Goal: Task Accomplishment & Management: Use online tool/utility

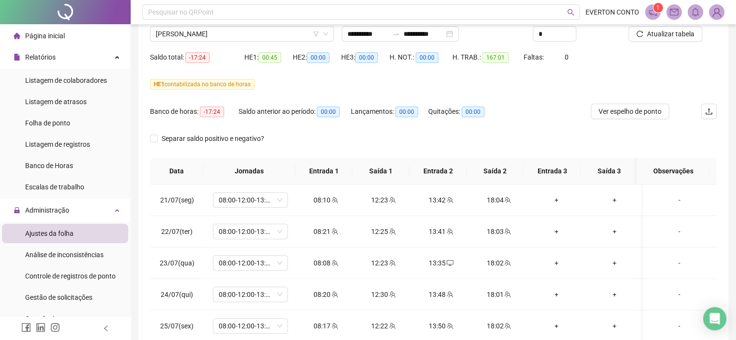
scroll to position [703, 0]
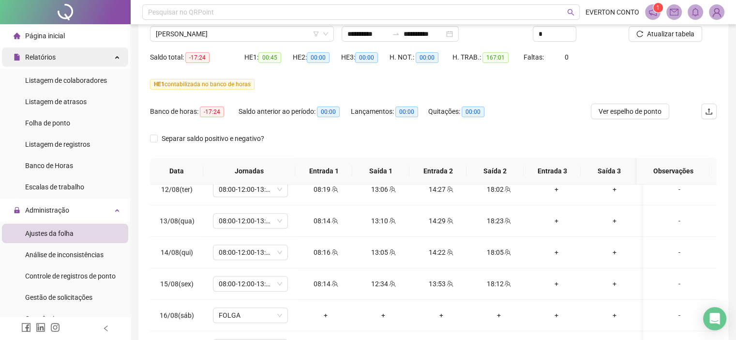
click at [106, 55] on div "Relatórios" at bounding box center [65, 56] width 126 height 19
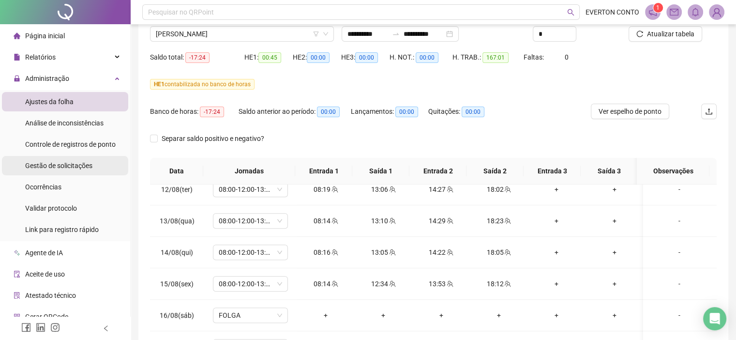
click at [86, 163] on span "Gestão de solicitações" at bounding box center [58, 166] width 67 height 8
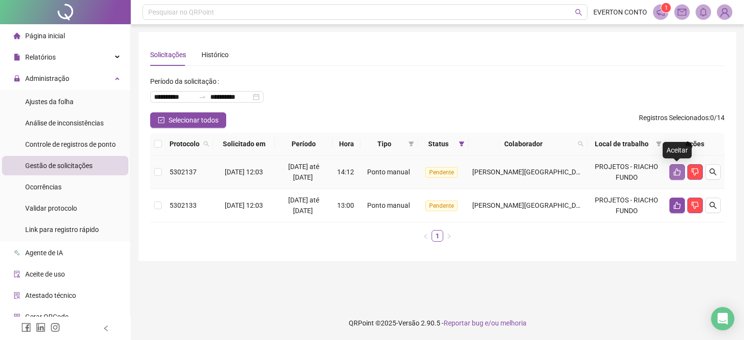
click at [673, 173] on icon "like" at bounding box center [677, 172] width 8 height 8
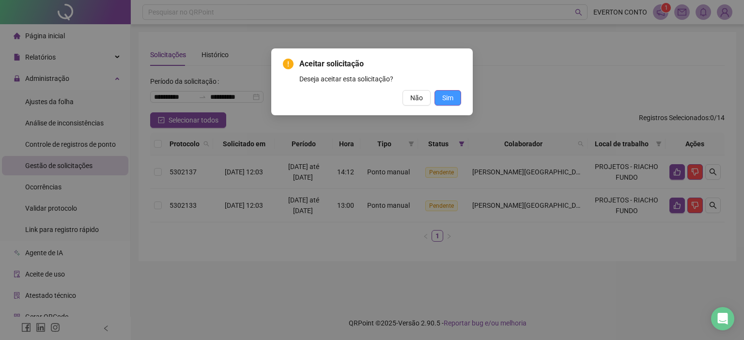
click at [453, 96] on span "Sim" at bounding box center [447, 97] width 11 height 11
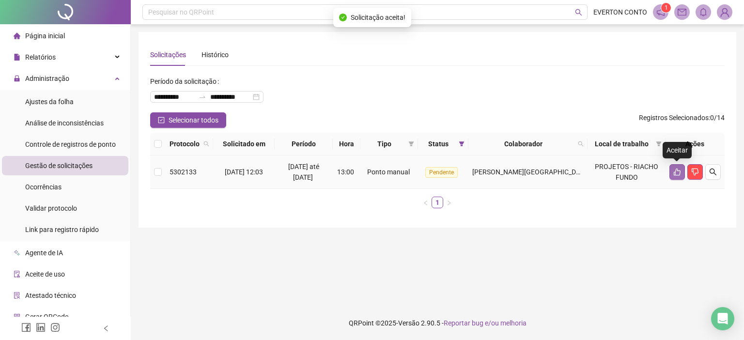
click at [676, 174] on icon "like" at bounding box center [677, 172] width 8 height 8
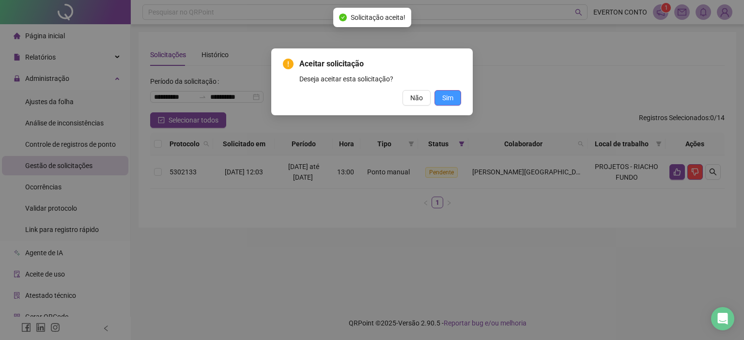
click at [446, 93] on span "Sim" at bounding box center [447, 97] width 11 height 11
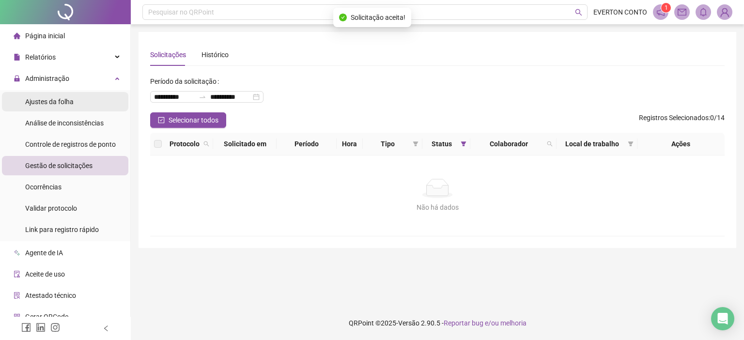
click at [75, 107] on li "Ajustes da folha" at bounding box center [65, 101] width 126 height 19
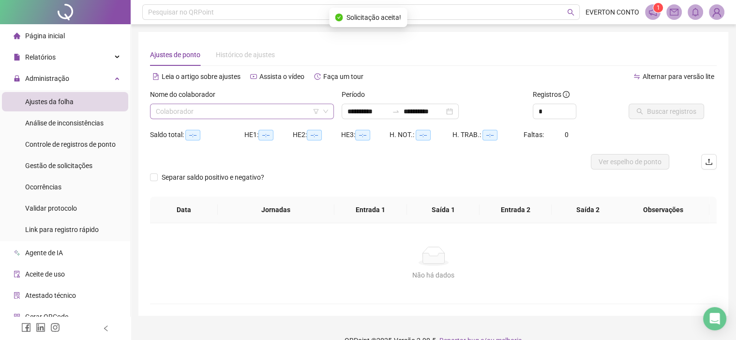
type input "**********"
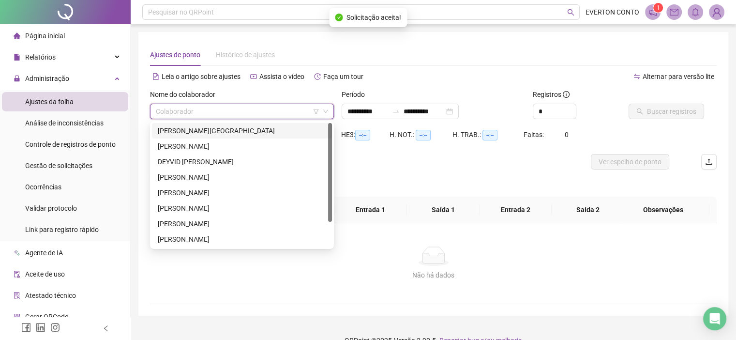
click at [290, 108] on input "search" at bounding box center [238, 111] width 164 height 15
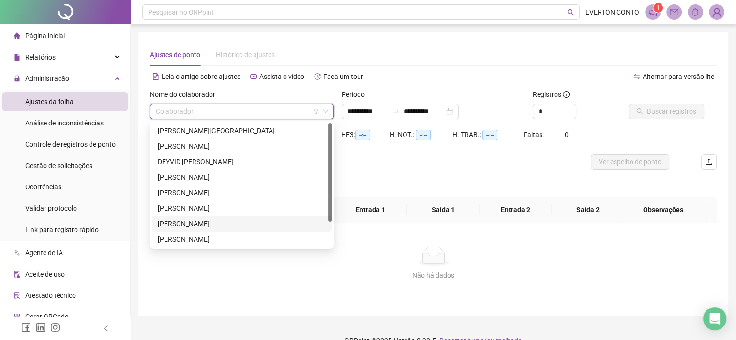
click at [221, 222] on div "[PERSON_NAME]" at bounding box center [242, 223] width 168 height 11
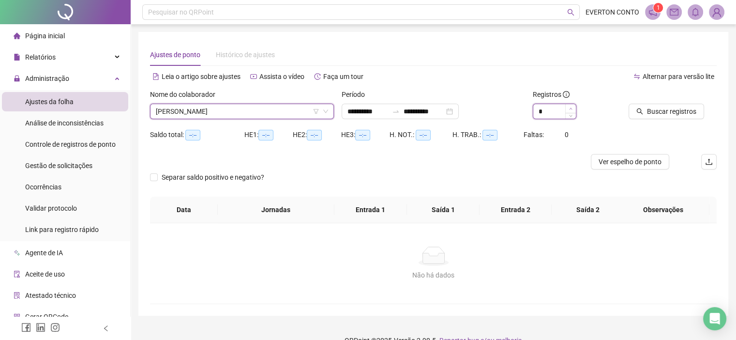
type input "*"
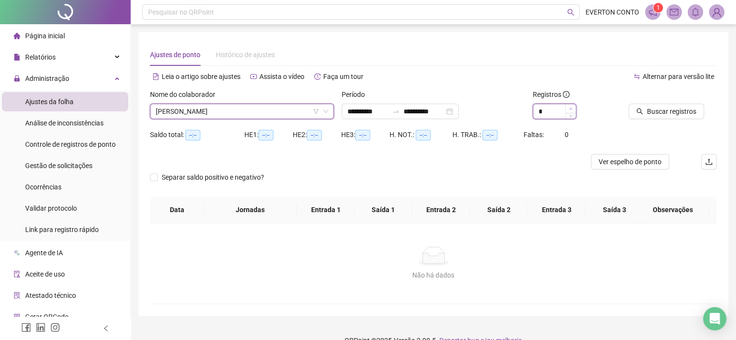
click at [571, 107] on icon "up" at bounding box center [570, 108] width 3 height 3
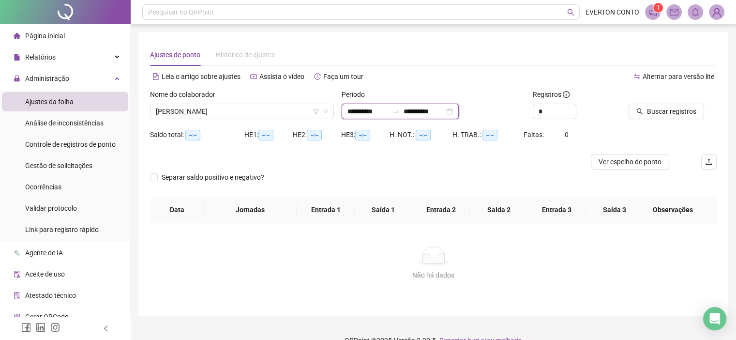
click at [364, 106] on input "**********" at bounding box center [368, 111] width 41 height 11
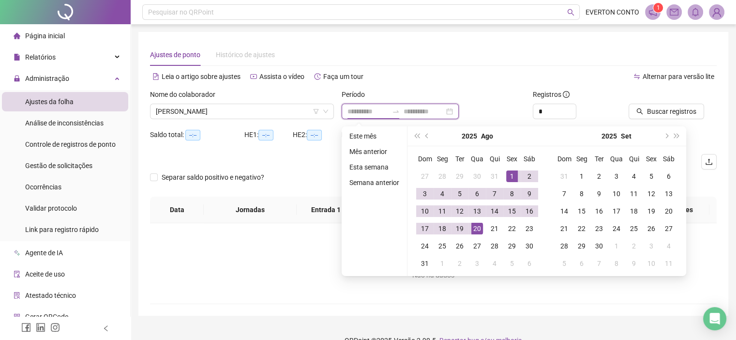
type input "**********"
click at [425, 138] on button "prev-year" at bounding box center [427, 135] width 11 height 19
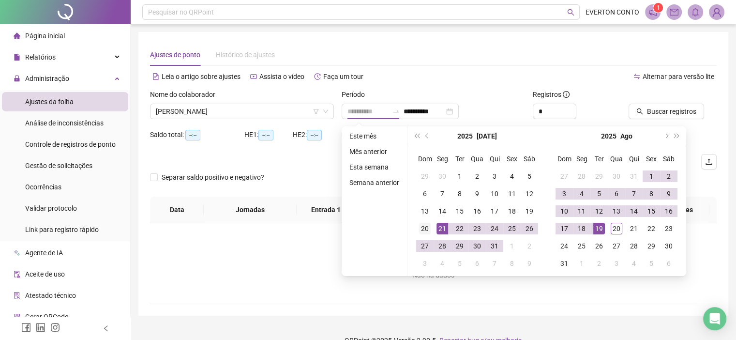
type input "**********"
click at [425, 225] on div "20" at bounding box center [425, 229] width 12 height 12
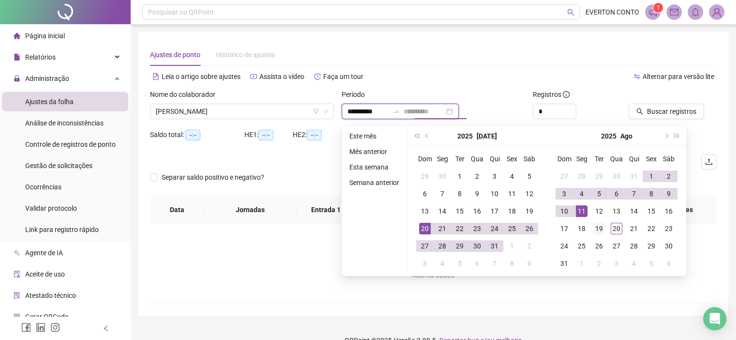
type input "**********"
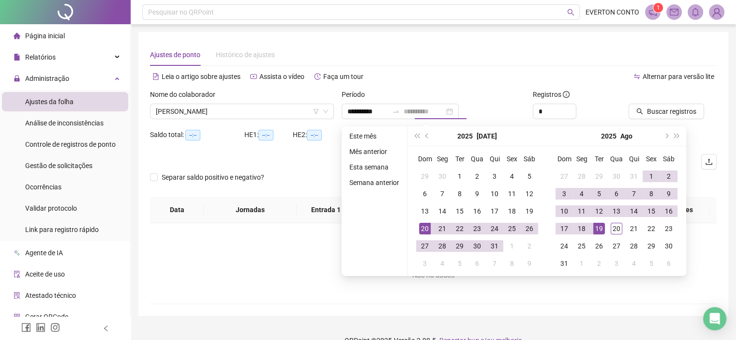
click at [599, 229] on div "19" at bounding box center [600, 229] width 12 height 12
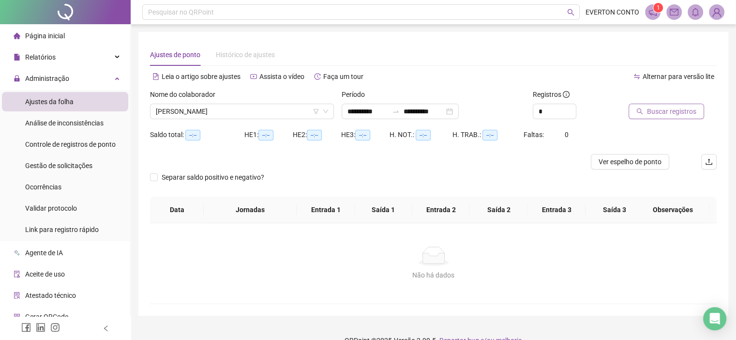
click at [655, 118] on button "Buscar registros" at bounding box center [667, 111] width 76 height 15
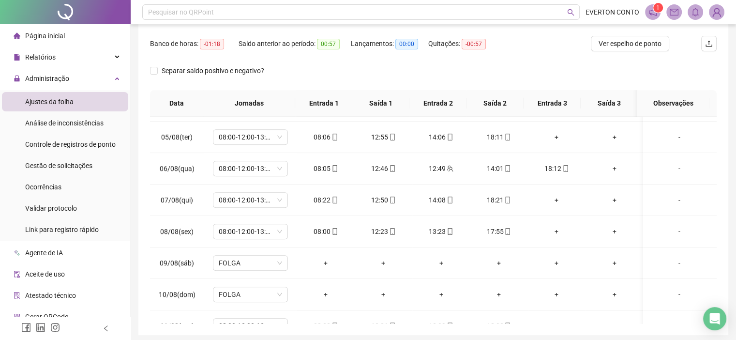
scroll to position [533, 0]
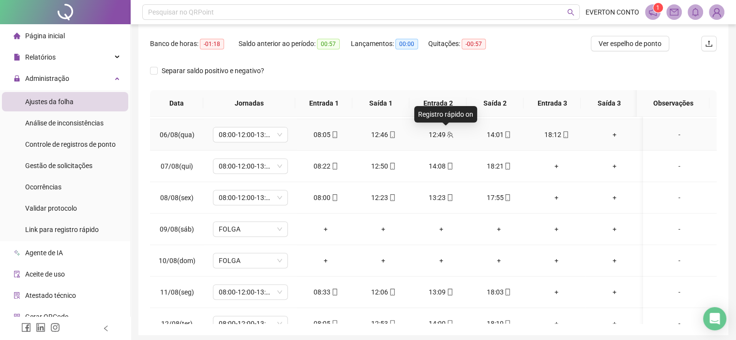
click at [447, 135] on icon "team" at bounding box center [450, 134] width 7 height 7
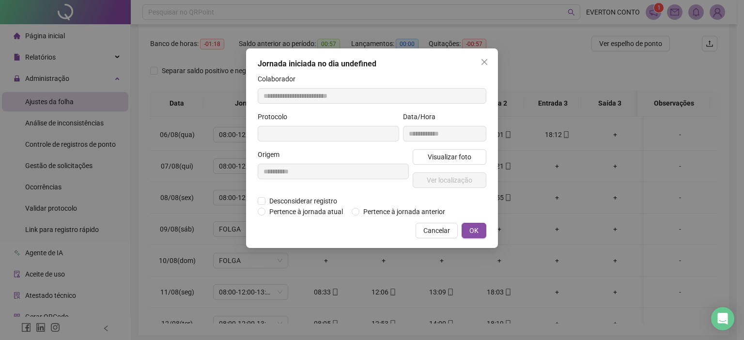
type input "**********"
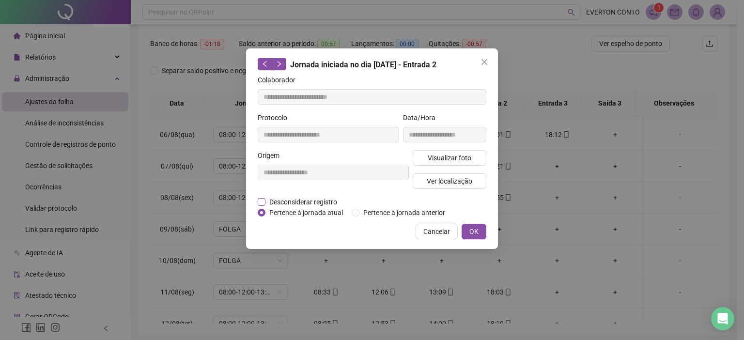
click at [292, 201] on span "Desconsiderar registro" at bounding box center [303, 202] width 76 height 11
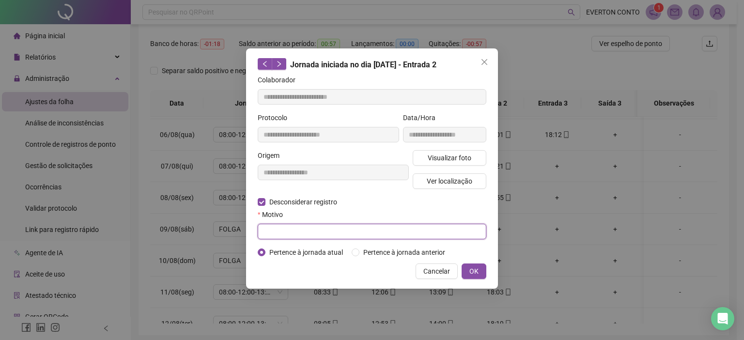
click at [391, 231] on input "text" at bounding box center [372, 231] width 229 height 15
type input "**********"
click at [481, 272] on button "OK" at bounding box center [473, 270] width 25 height 15
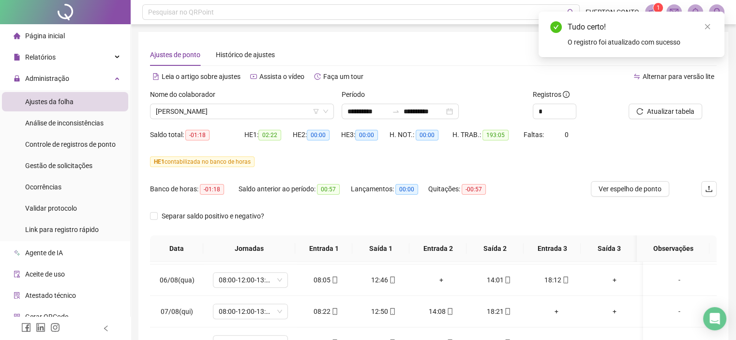
scroll to position [0, 0]
click at [662, 119] on button "Atualizar tabela" at bounding box center [666, 111] width 74 height 15
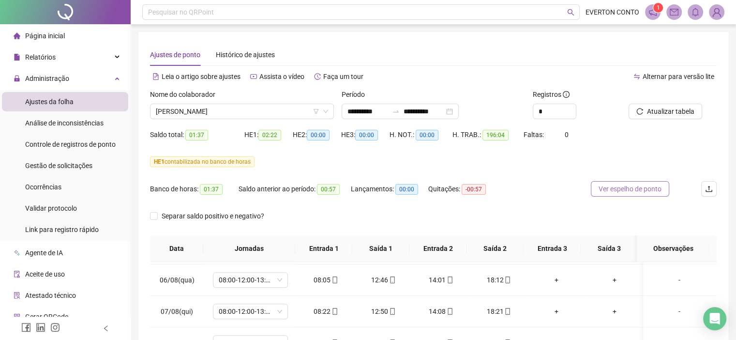
click at [653, 192] on span "Ver espelho de ponto" at bounding box center [630, 188] width 63 height 11
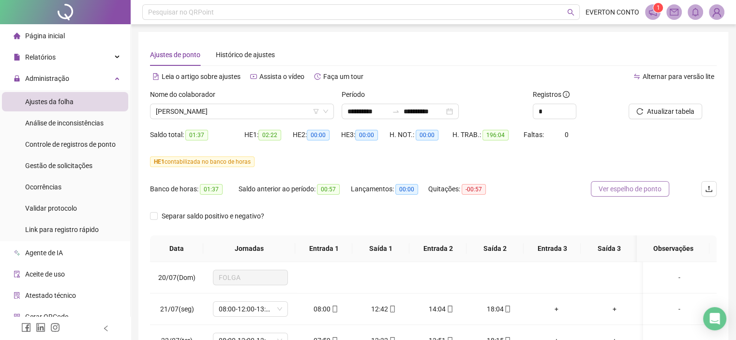
click at [643, 191] on span "Ver espelho de ponto" at bounding box center [630, 188] width 63 height 11
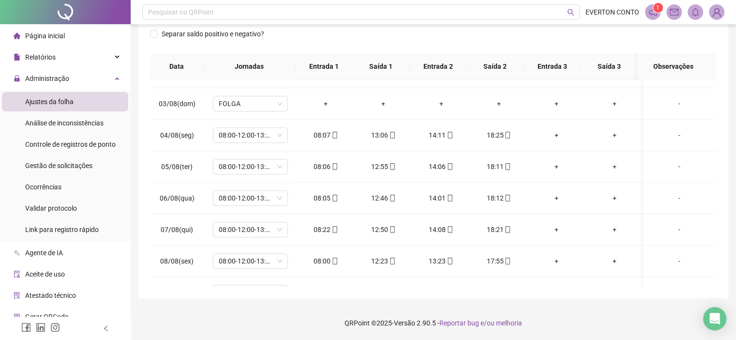
scroll to position [427, 0]
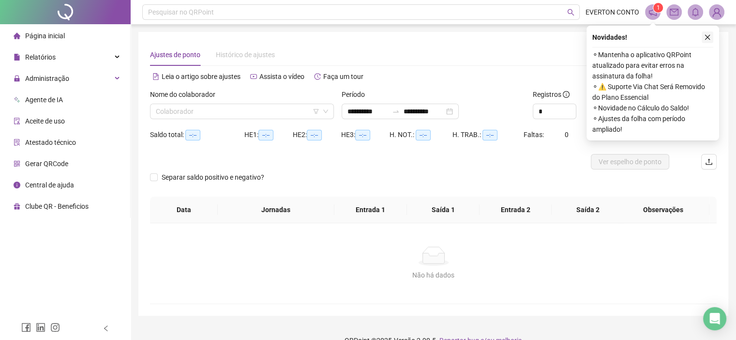
click at [708, 35] on icon "close" at bounding box center [707, 37] width 7 height 7
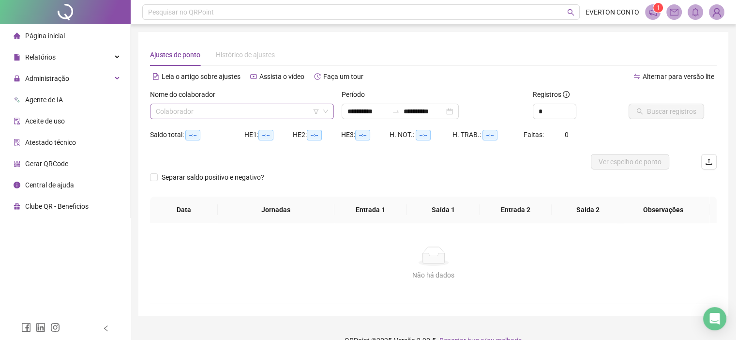
click at [277, 116] on input "search" at bounding box center [238, 111] width 164 height 15
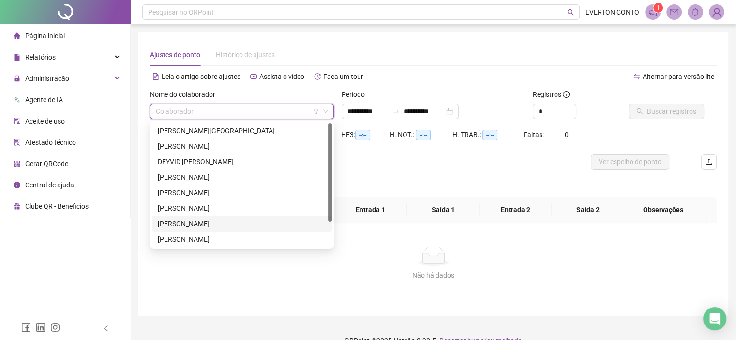
click at [222, 223] on div "[PERSON_NAME]" at bounding box center [242, 223] width 168 height 11
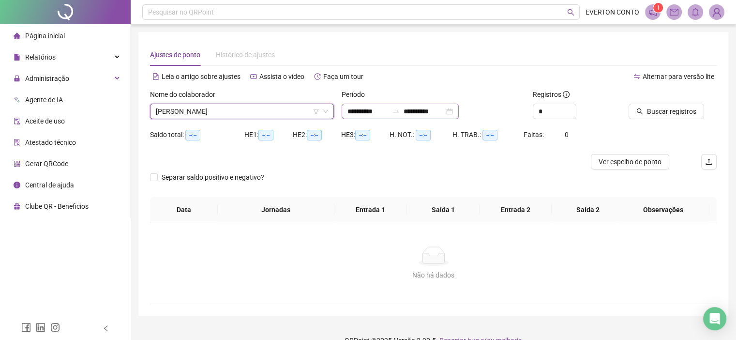
click at [370, 118] on div "**********" at bounding box center [400, 111] width 117 height 15
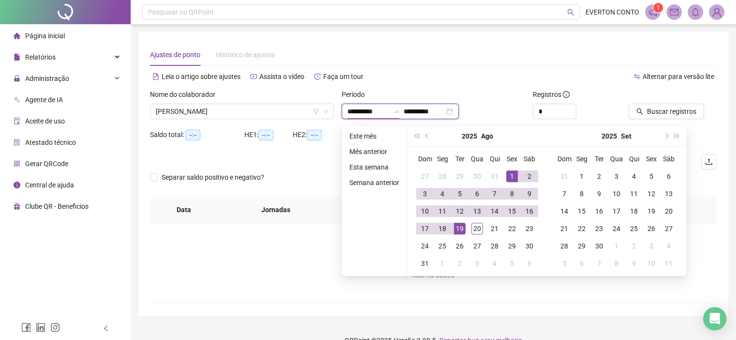
click at [371, 116] on input "**********" at bounding box center [368, 111] width 41 height 11
type input "**********"
click at [424, 139] on button "prev-year" at bounding box center [427, 135] width 11 height 19
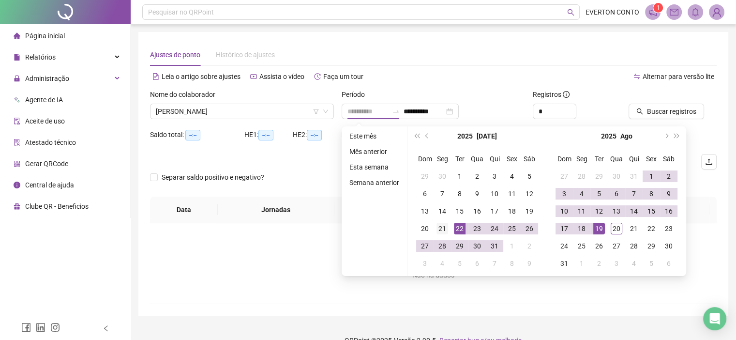
type input "**********"
drag, startPoint x: 443, startPoint y: 229, endPoint x: 478, endPoint y: 235, distance: 34.9
click at [443, 229] on div "21" at bounding box center [443, 229] width 12 height 12
type input "**********"
click at [595, 228] on div "19" at bounding box center [600, 229] width 12 height 12
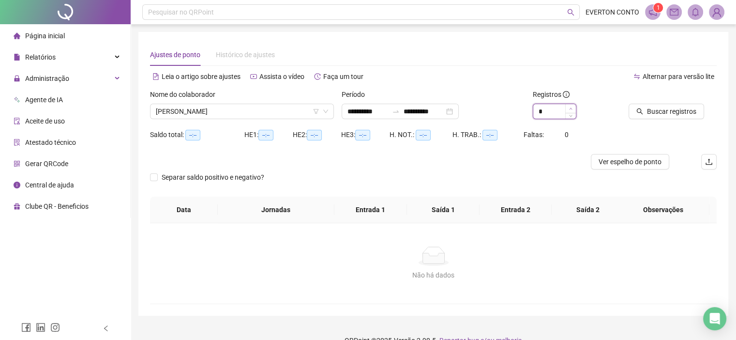
type input "*"
click at [570, 110] on icon "up" at bounding box center [570, 108] width 3 height 3
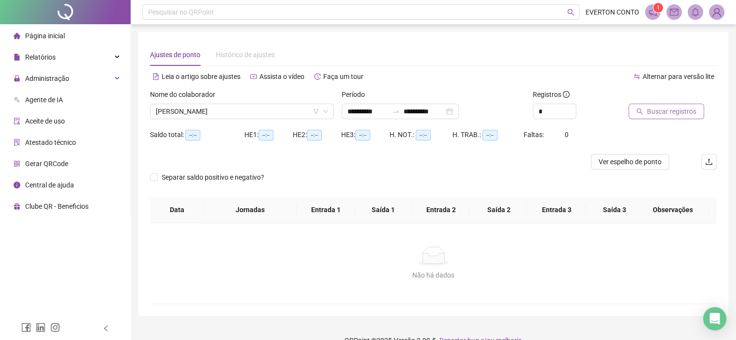
click at [674, 118] on button "Buscar registros" at bounding box center [667, 111] width 76 height 15
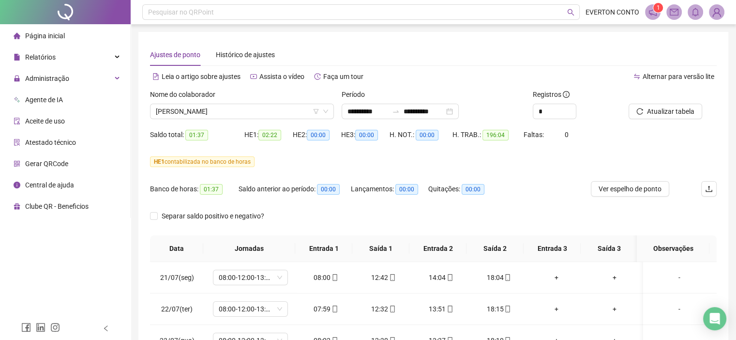
click at [653, 198] on div "Ver espelho de ponto" at bounding box center [638, 194] width 94 height 27
click at [651, 194] on span "Ver espelho de ponto" at bounding box center [630, 188] width 63 height 11
click at [269, 115] on span "[PERSON_NAME]" at bounding box center [242, 111] width 172 height 15
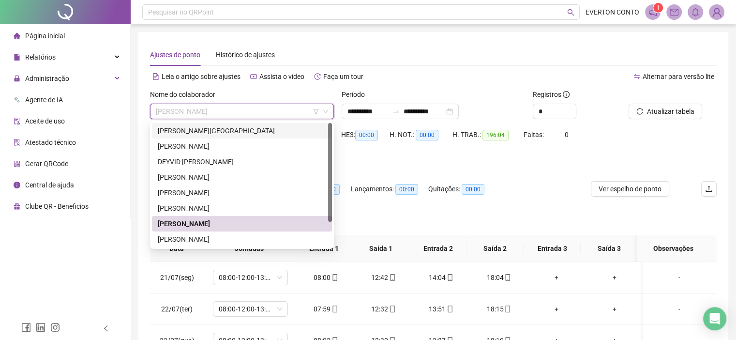
click at [213, 130] on div "[PERSON_NAME][GEOGRAPHIC_DATA]" at bounding box center [242, 130] width 168 height 11
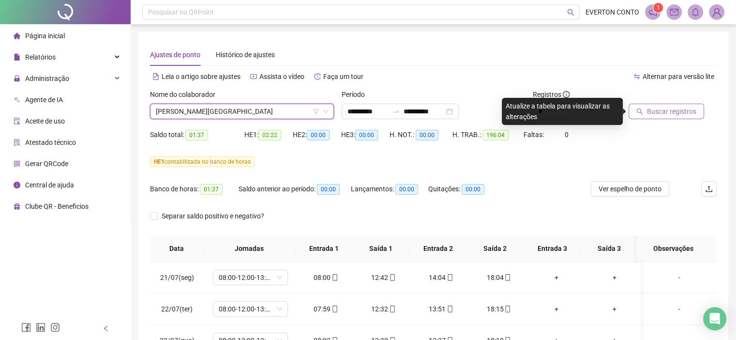
click at [672, 111] on span "Buscar registros" at bounding box center [671, 111] width 49 height 11
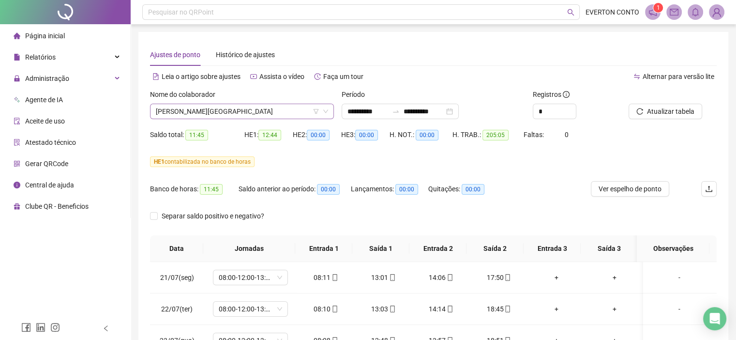
click at [258, 115] on span "[PERSON_NAME][GEOGRAPHIC_DATA]" at bounding box center [242, 111] width 172 height 15
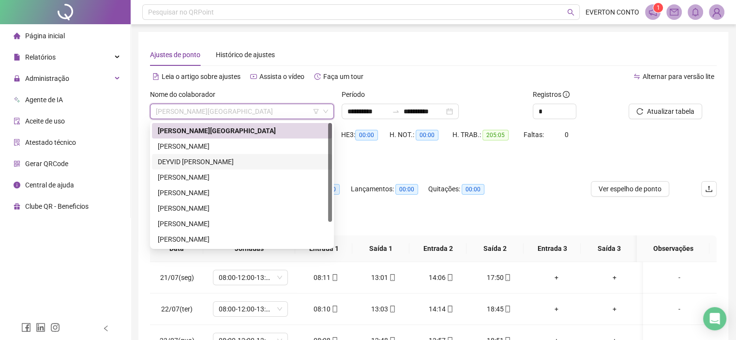
click at [248, 158] on div "DEYVID [PERSON_NAME]" at bounding box center [242, 161] width 168 height 11
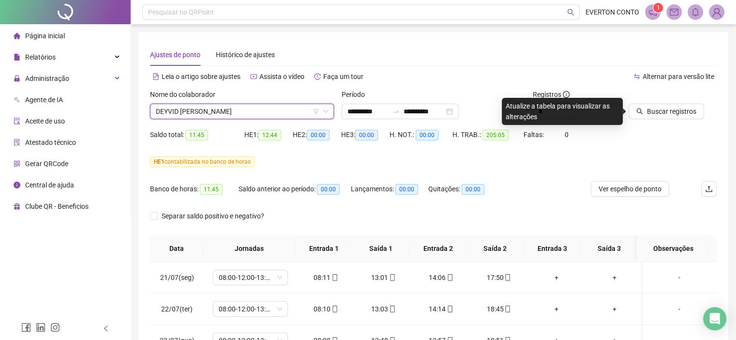
click at [653, 121] on div "Buscar registros" at bounding box center [673, 108] width 96 height 38
click at [654, 119] on button "Buscar registros" at bounding box center [667, 111] width 76 height 15
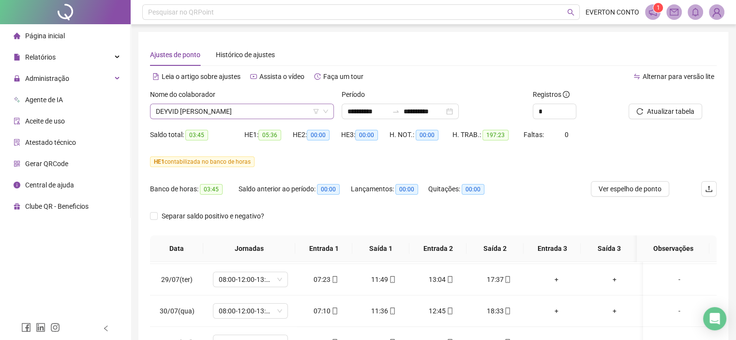
click at [294, 111] on span "DEYVID [PERSON_NAME]" at bounding box center [242, 111] width 172 height 15
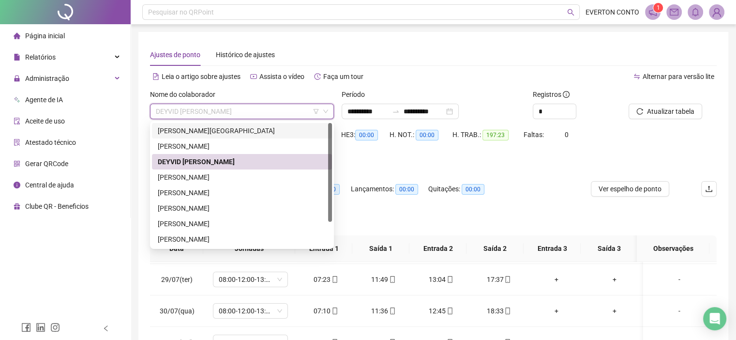
click at [210, 134] on div "[PERSON_NAME][GEOGRAPHIC_DATA]" at bounding box center [242, 130] width 168 height 11
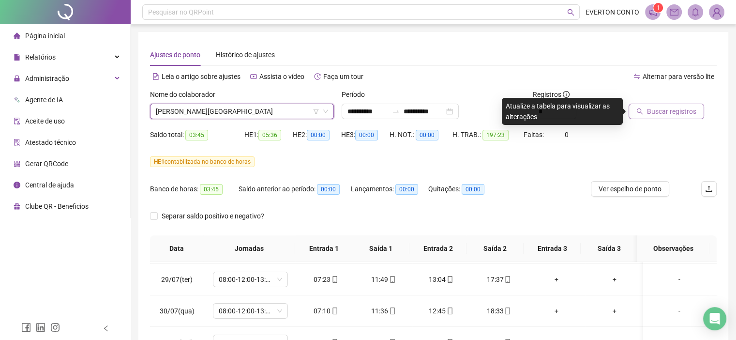
click at [676, 119] on div "Buscar registros" at bounding box center [673, 108] width 96 height 38
click at [675, 116] on span "Buscar registros" at bounding box center [671, 111] width 49 height 11
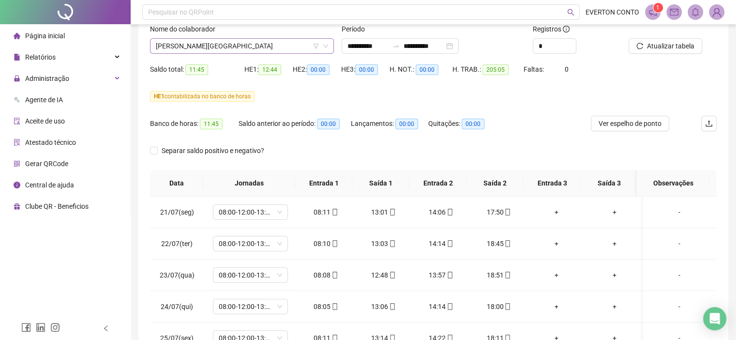
scroll to position [37, 0]
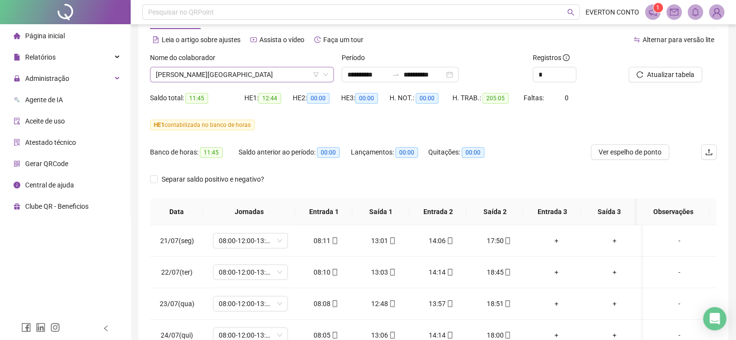
click at [263, 81] on span "[PERSON_NAME][GEOGRAPHIC_DATA]" at bounding box center [242, 74] width 172 height 15
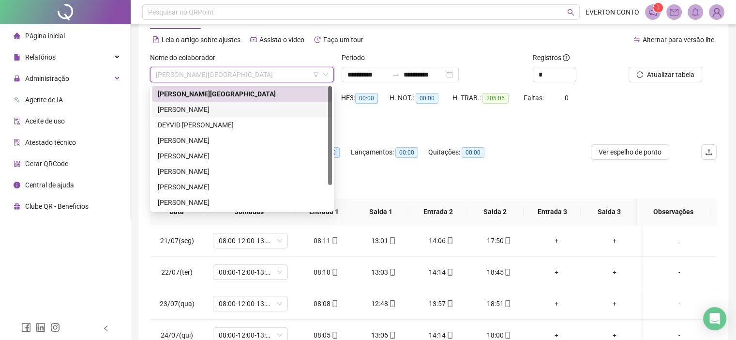
click at [230, 112] on div "[PERSON_NAME]" at bounding box center [242, 109] width 168 height 11
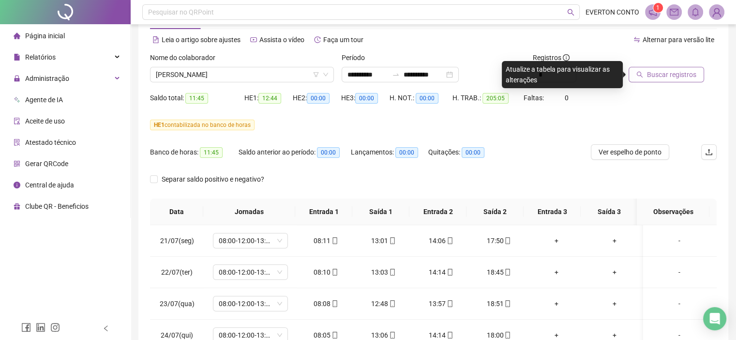
click at [673, 76] on span "Buscar registros" at bounding box center [671, 74] width 49 height 11
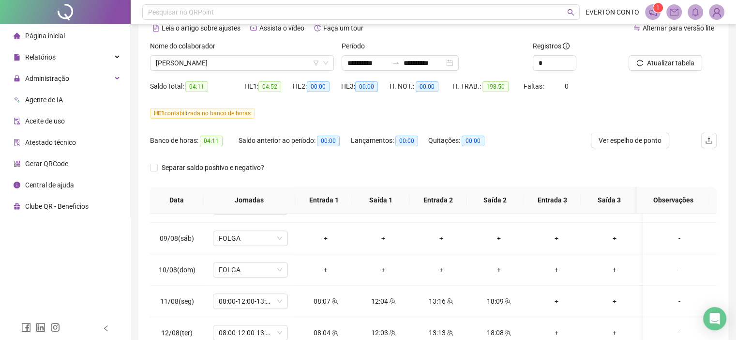
scroll to position [0, 0]
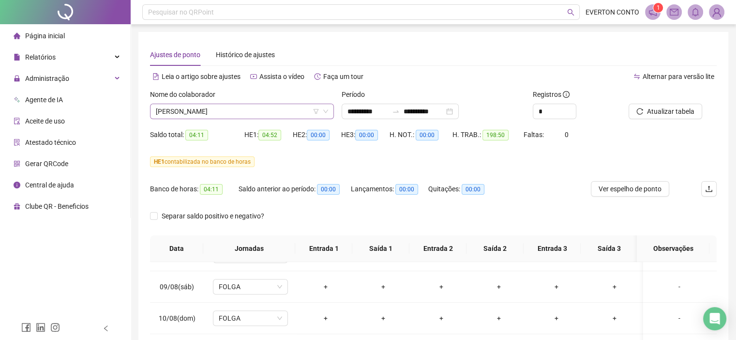
drag, startPoint x: 223, startPoint y: 109, endPoint x: 224, endPoint y: 114, distance: 4.9
click at [223, 109] on span "[PERSON_NAME]" at bounding box center [242, 111] width 172 height 15
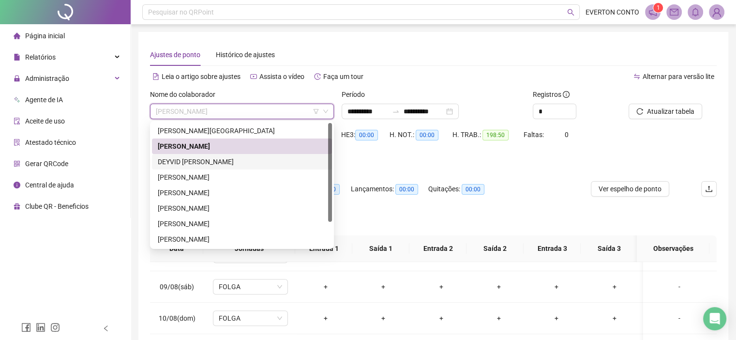
click at [207, 160] on div "DEYVID [PERSON_NAME]" at bounding box center [242, 161] width 168 height 11
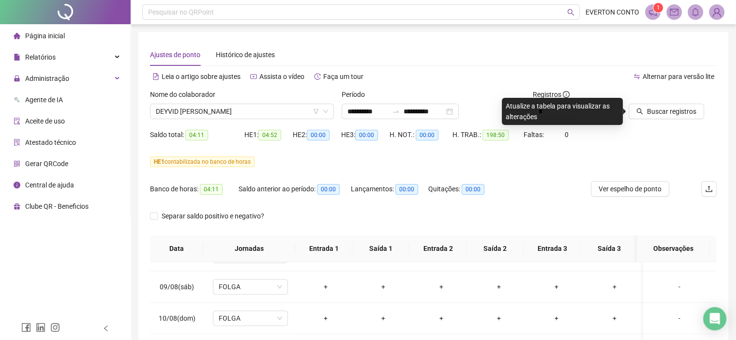
click at [639, 124] on div "Buscar registros" at bounding box center [673, 108] width 96 height 38
click at [670, 128] on div "Saldo total: 04:11 HE 1: 04:52 HE 2: 00:00 HE 3: 00:00 H. NOT.: 00:00 H. TRAB.:…" at bounding box center [433, 140] width 567 height 27
click at [665, 114] on span "Buscar registros" at bounding box center [671, 111] width 49 height 11
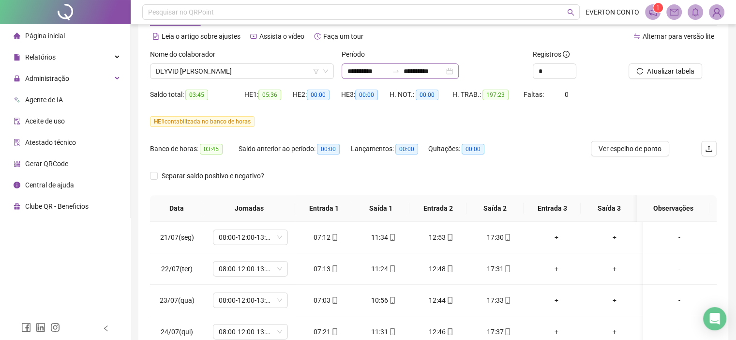
scroll to position [37, 0]
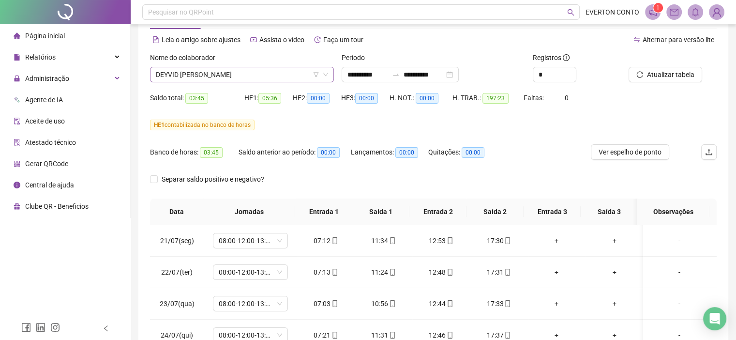
click at [270, 72] on span "DEYVID [PERSON_NAME]" at bounding box center [242, 74] width 172 height 15
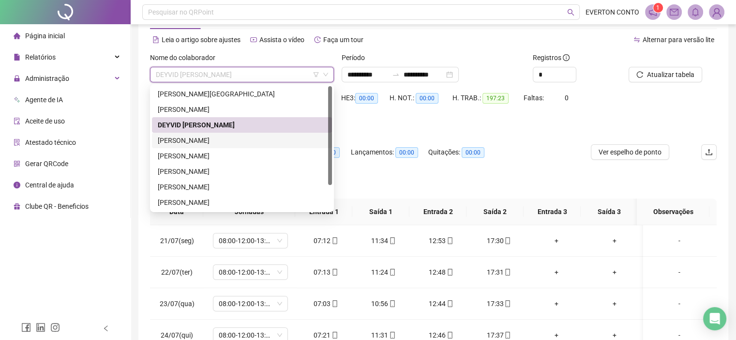
click at [221, 143] on div "[PERSON_NAME]" at bounding box center [242, 140] width 168 height 11
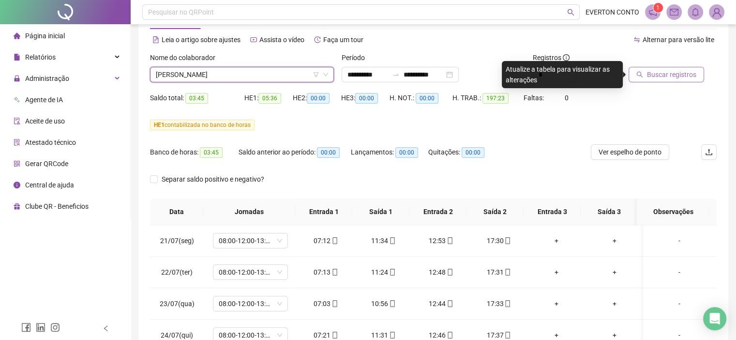
drag, startPoint x: 647, startPoint y: 70, endPoint x: 647, endPoint y: 76, distance: 5.8
click at [647, 71] on button "Buscar registros" at bounding box center [667, 74] width 76 height 15
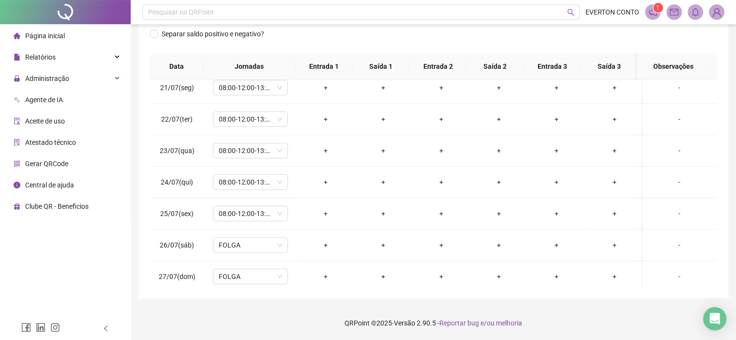
scroll to position [0, 0]
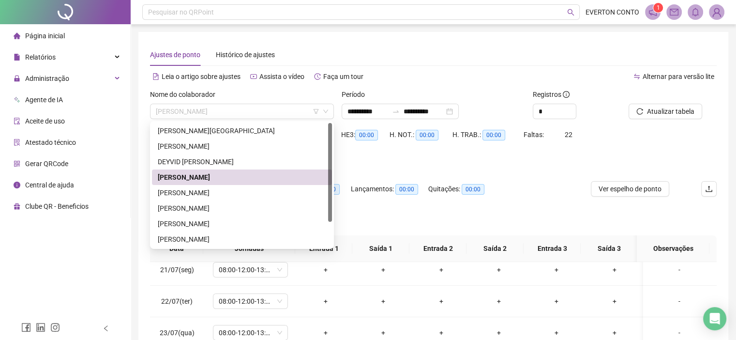
drag, startPoint x: 294, startPoint y: 116, endPoint x: 288, endPoint y: 128, distance: 13.5
click at [294, 117] on span "[PERSON_NAME]" at bounding box center [242, 111] width 172 height 15
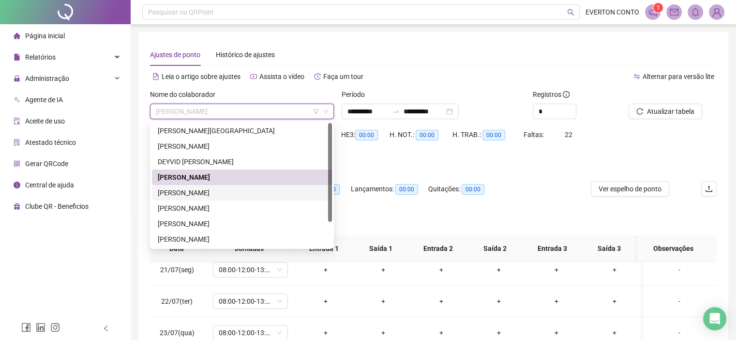
click at [250, 186] on div "[PERSON_NAME]" at bounding box center [242, 192] width 180 height 15
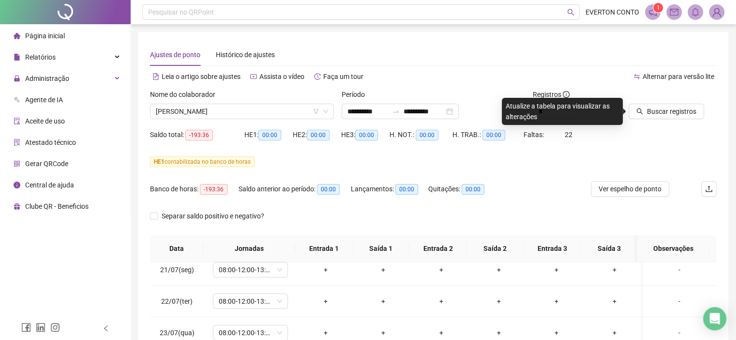
click at [657, 120] on div "Buscar registros" at bounding box center [673, 108] width 96 height 38
click at [663, 115] on span "Buscar registros" at bounding box center [671, 111] width 49 height 11
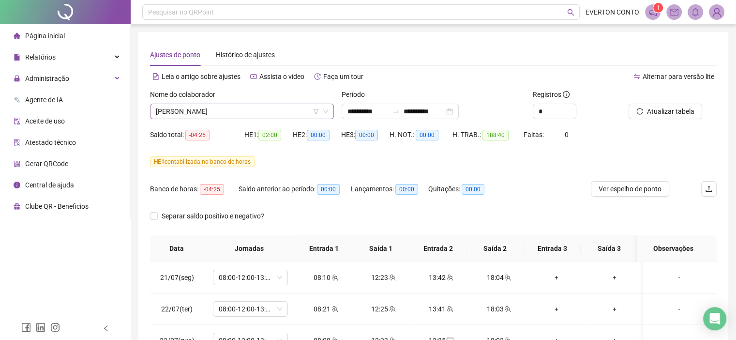
drag, startPoint x: 260, startPoint y: 113, endPoint x: 258, endPoint y: 119, distance: 6.3
click at [260, 113] on span "[PERSON_NAME]" at bounding box center [242, 111] width 172 height 15
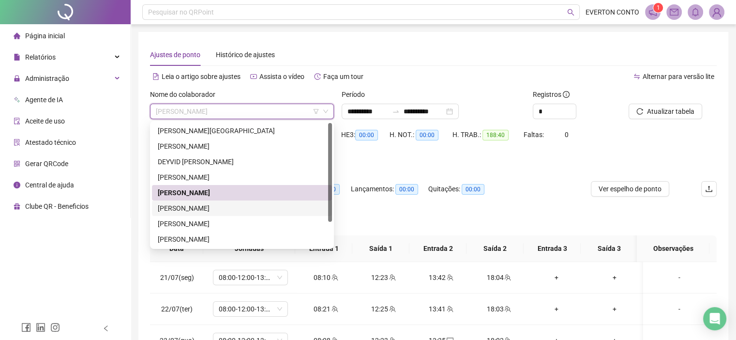
click at [223, 205] on div "[PERSON_NAME]" at bounding box center [242, 208] width 168 height 11
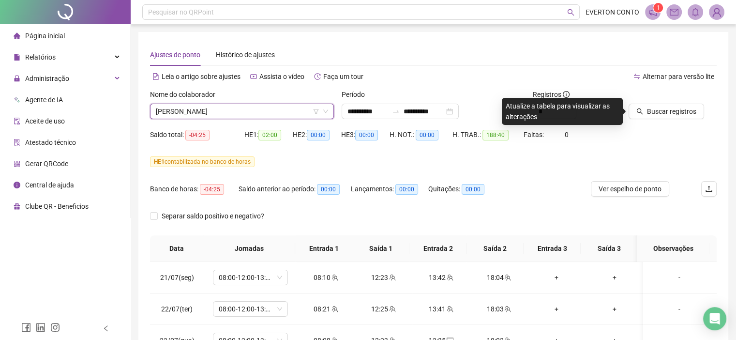
click at [662, 126] on div "Buscar registros" at bounding box center [673, 108] width 96 height 38
click at [663, 118] on button "Buscar registros" at bounding box center [667, 111] width 76 height 15
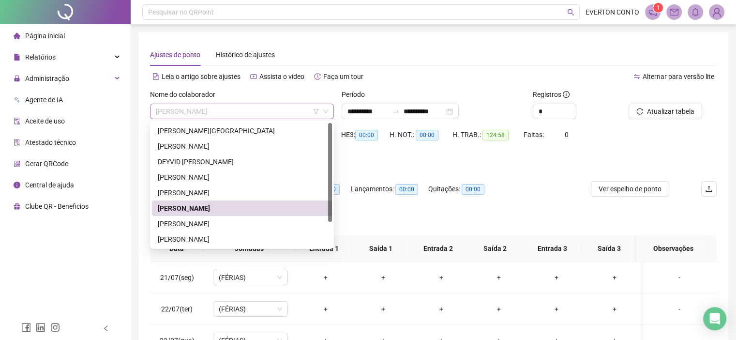
click at [271, 109] on span "[PERSON_NAME]" at bounding box center [242, 111] width 172 height 15
click at [213, 227] on div "[PERSON_NAME]" at bounding box center [242, 223] width 168 height 11
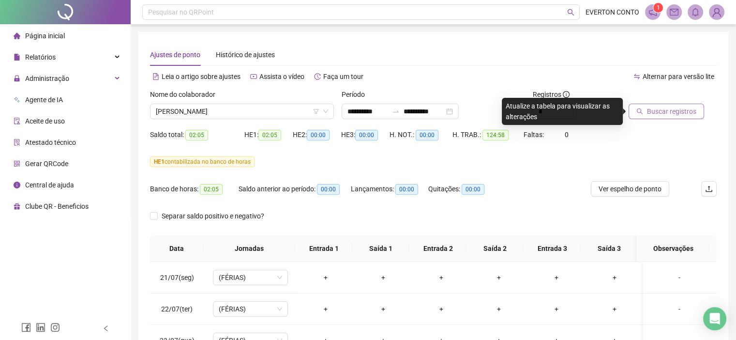
click at [654, 106] on span "Buscar registros" at bounding box center [671, 111] width 49 height 11
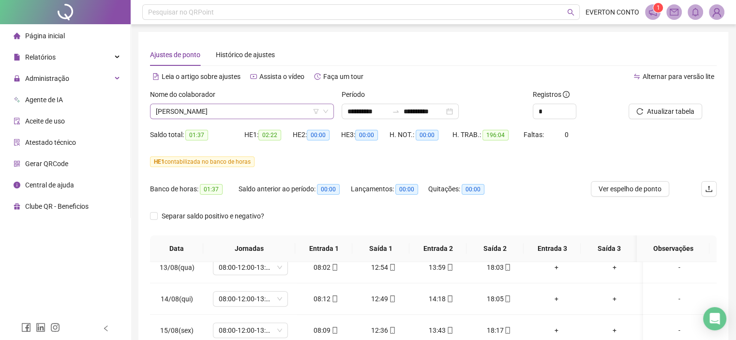
click at [269, 110] on span "[PERSON_NAME]" at bounding box center [242, 111] width 172 height 15
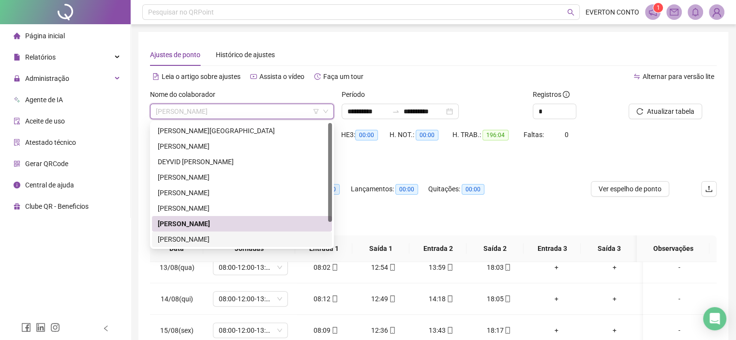
click at [209, 237] on div "[PERSON_NAME]" at bounding box center [242, 239] width 168 height 11
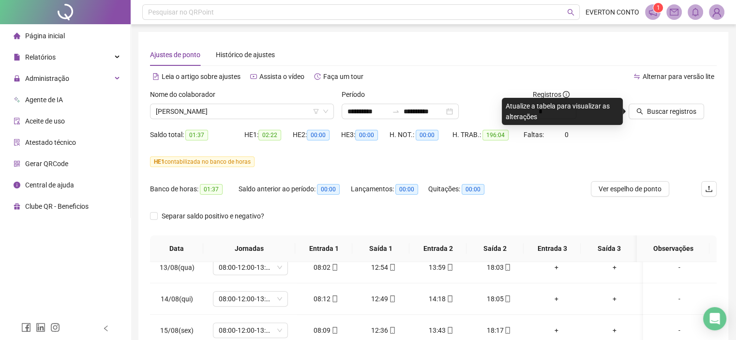
click at [677, 120] on div "Buscar registros" at bounding box center [673, 108] width 96 height 38
click at [676, 117] on button "Buscar registros" at bounding box center [667, 111] width 76 height 15
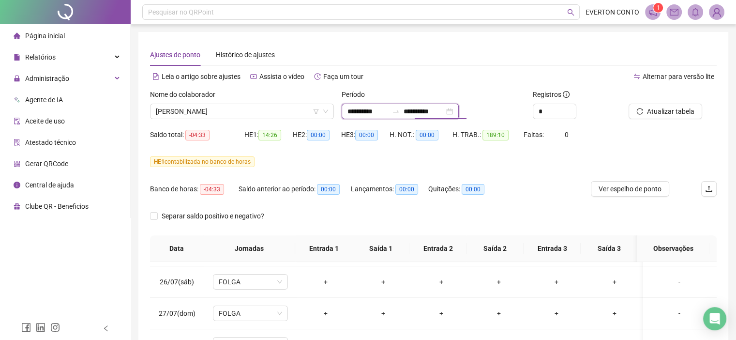
click at [444, 113] on input "**********" at bounding box center [424, 111] width 41 height 11
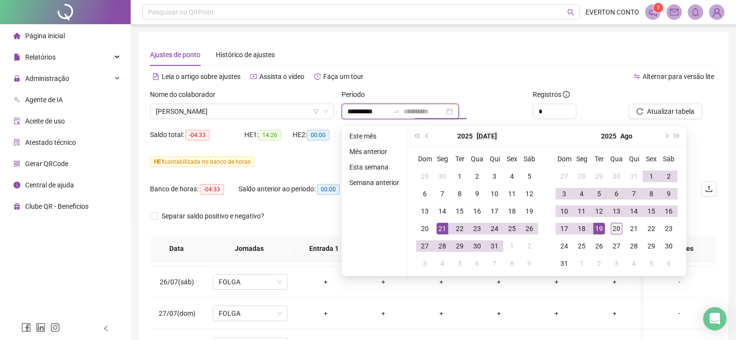
type input "**********"
click at [620, 231] on div "20" at bounding box center [617, 229] width 12 height 12
type input "**********"
click at [696, 118] on button "Atualizar tabela" at bounding box center [666, 111] width 74 height 15
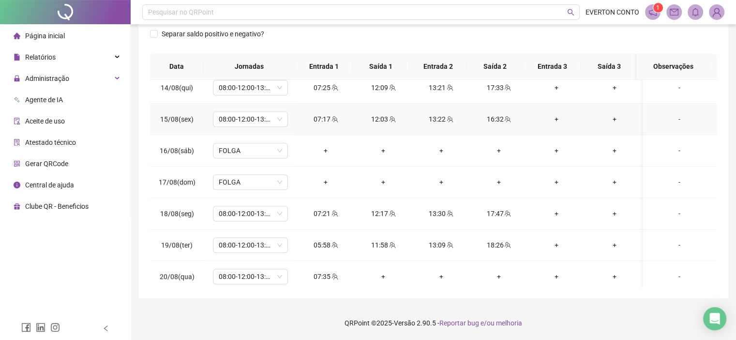
scroll to position [765, 0]
